Goal: Obtain resource: Download file/media

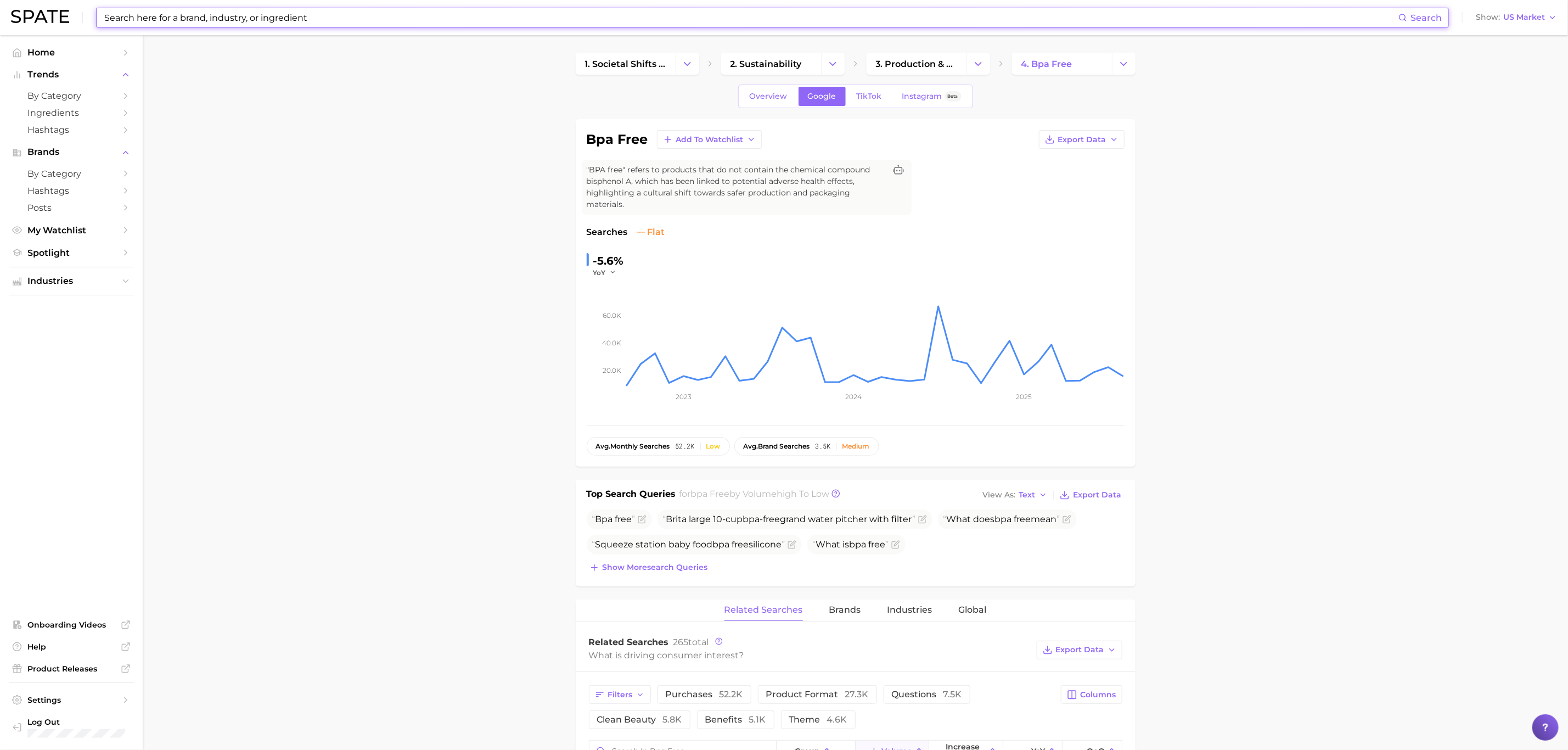
click at [305, 23] on input at bounding box center [750, 17] width 1296 height 19
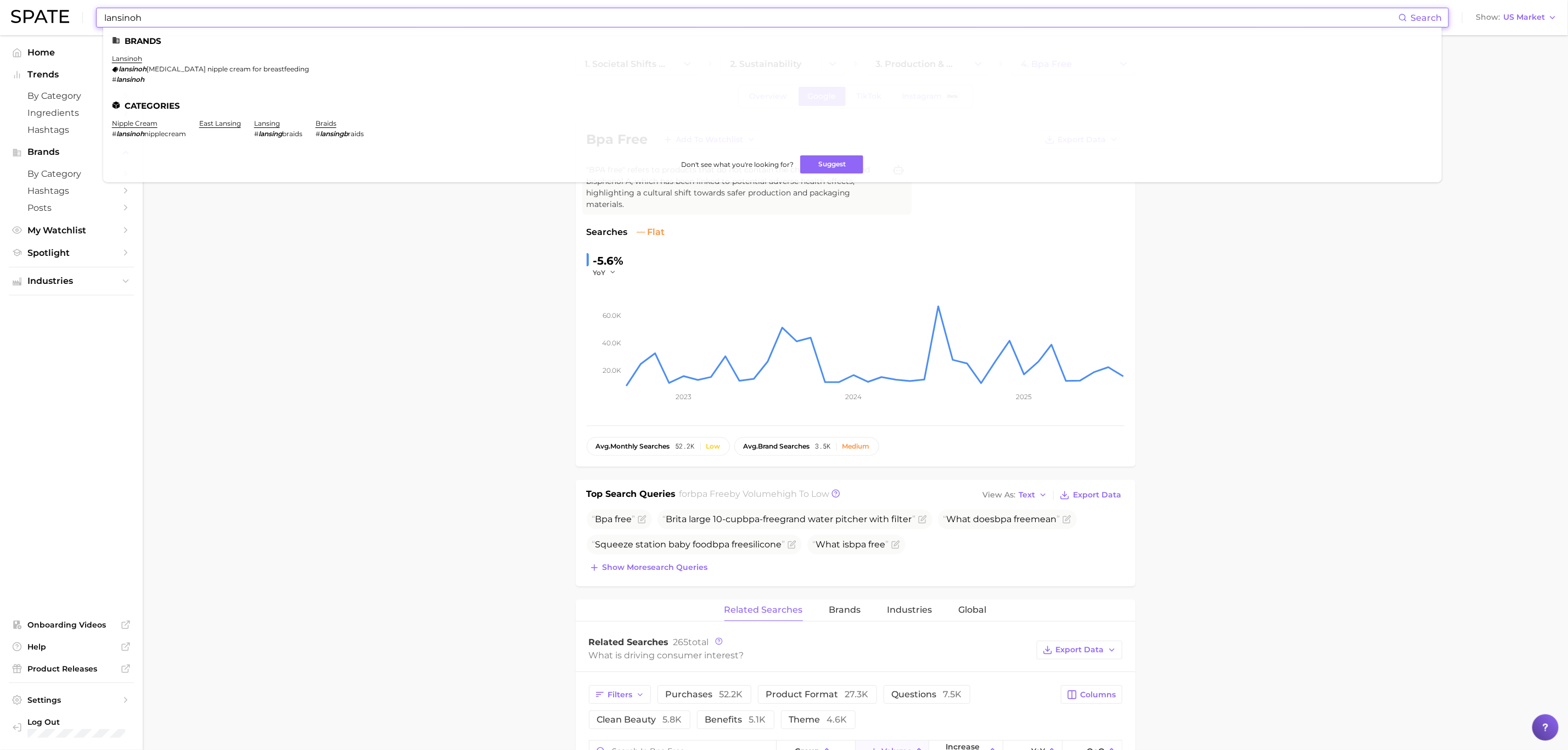
type input "lansinoh"
click at [132, 56] on link "lansinoh" at bounding box center [127, 58] width 30 height 8
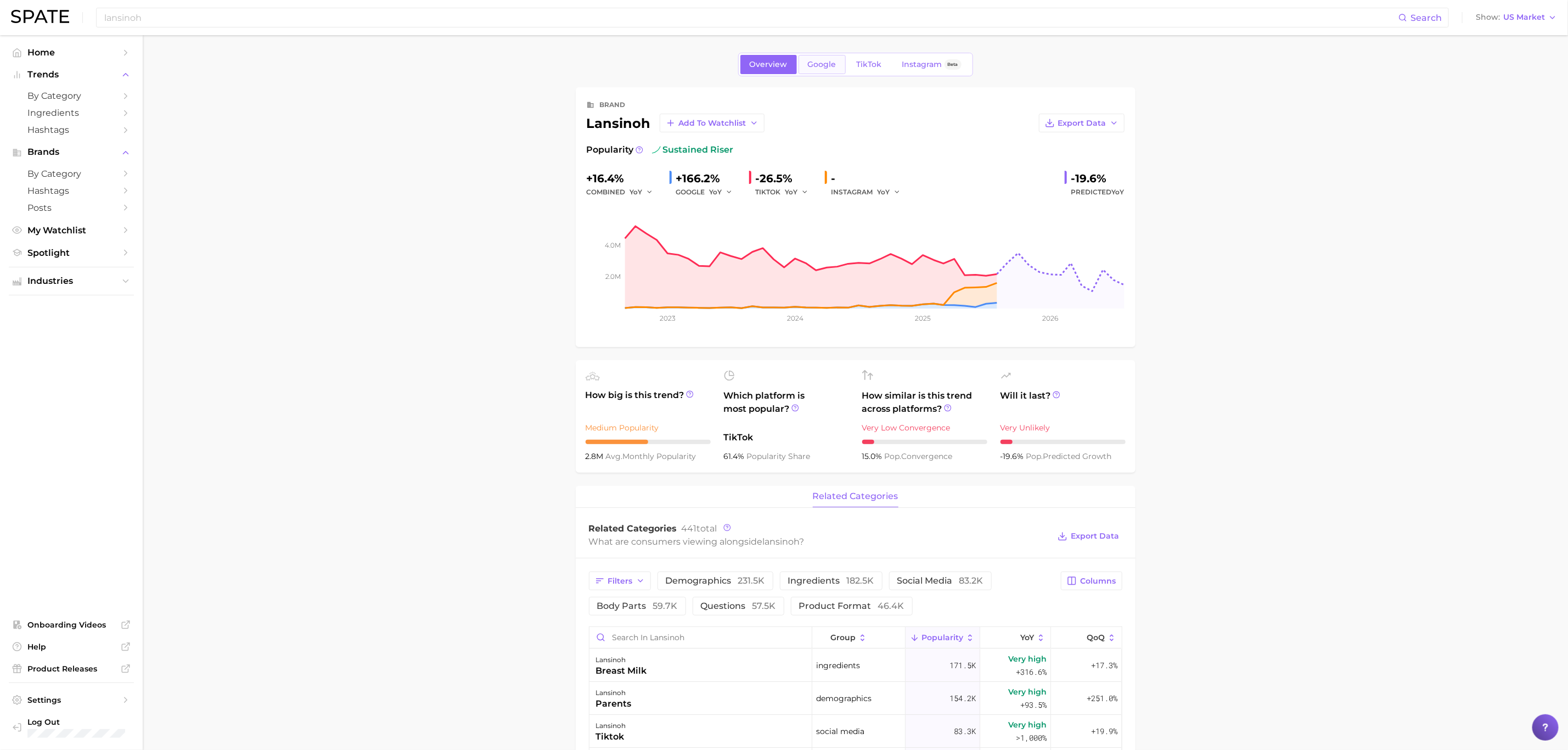
click at [830, 66] on span "Google" at bounding box center [822, 65] width 29 height 10
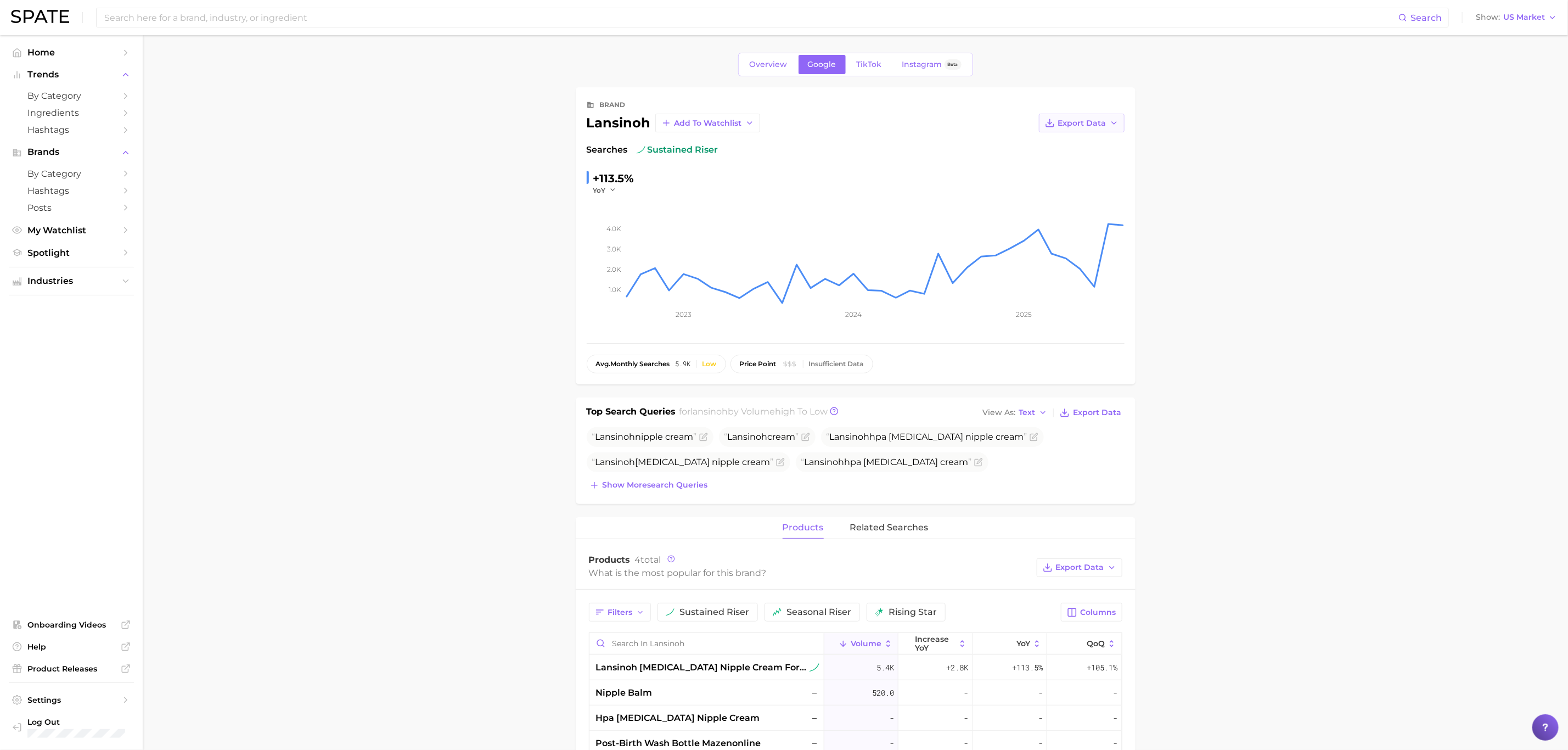
click at [1075, 122] on span "Export Data" at bounding box center [1083, 123] width 49 height 10
click at [1053, 147] on span "Time Series CSV" at bounding box center [1055, 143] width 64 height 10
